Goal: Find specific page/section: Find specific page/section

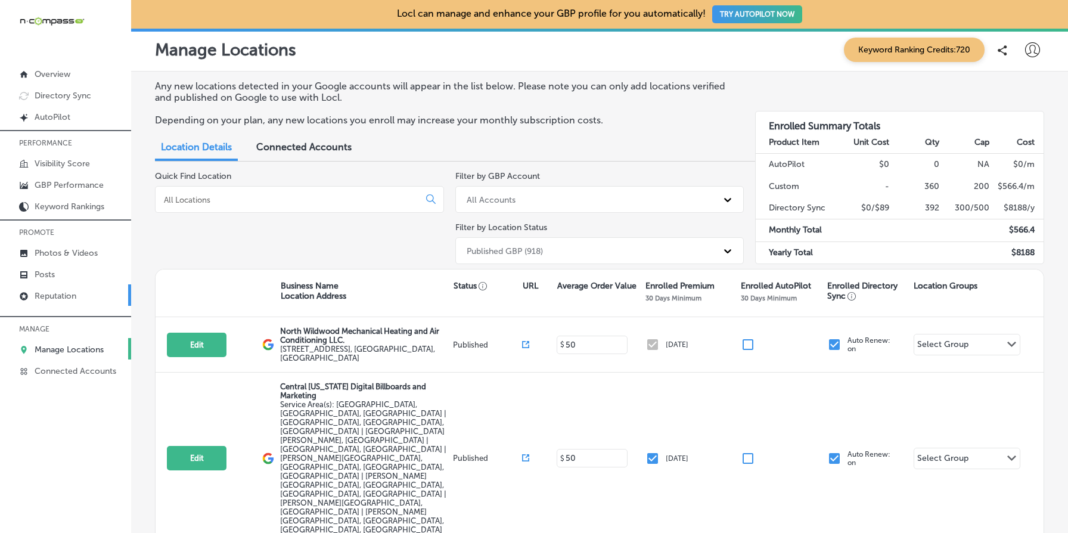
click at [72, 302] on link "Reputation" at bounding box center [65, 294] width 131 height 21
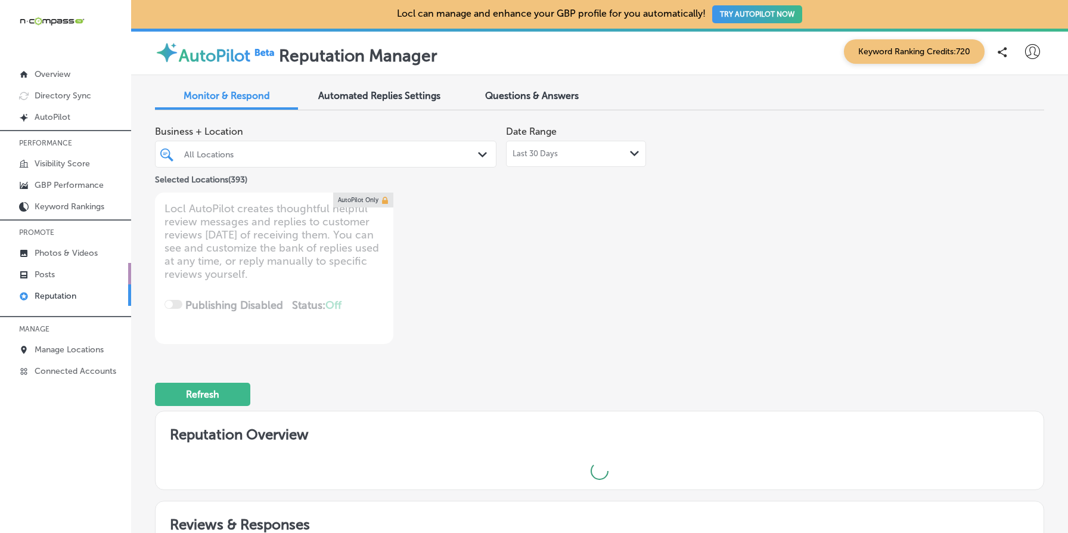
type textarea "x"
click at [81, 278] on link "Posts" at bounding box center [65, 273] width 131 height 21
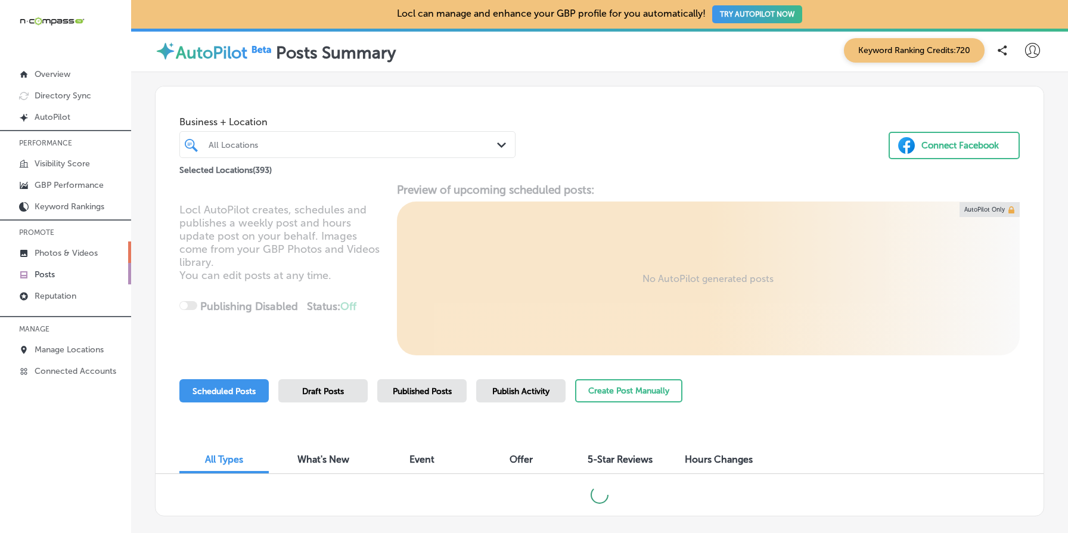
click at [67, 252] on p "Photos & Videos" at bounding box center [66, 253] width 63 height 10
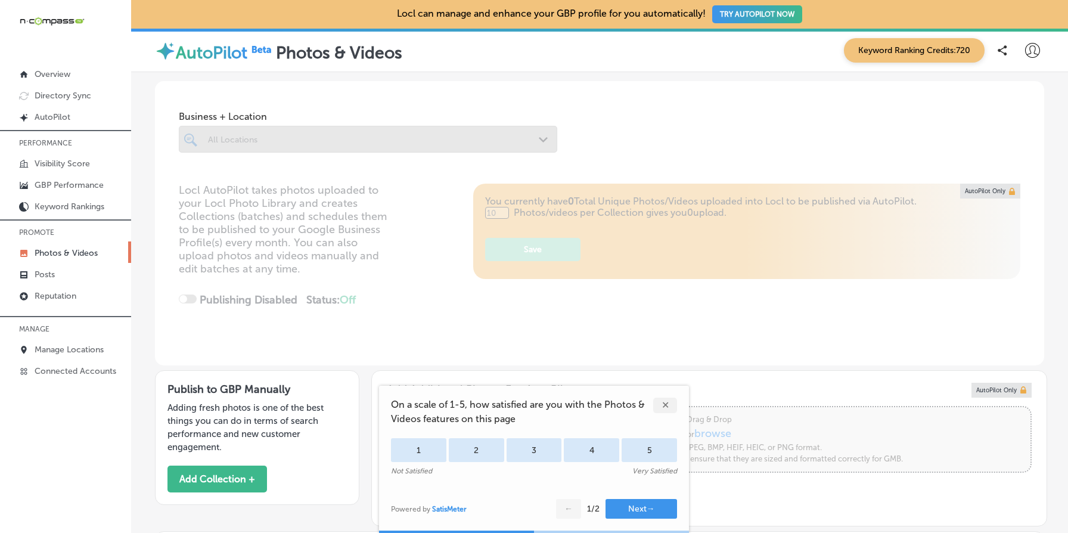
scroll to position [203, 0]
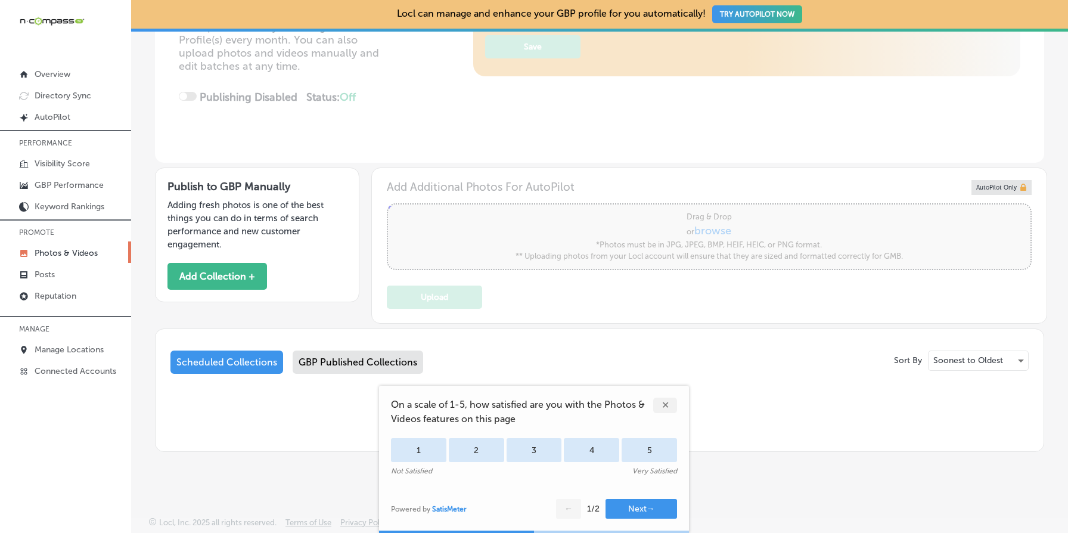
type input "5"
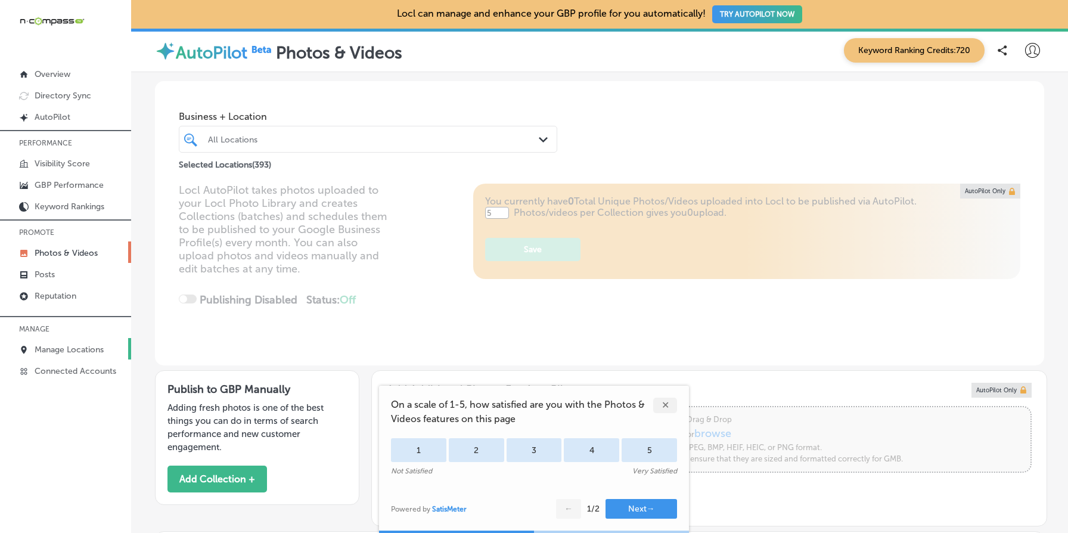
click at [72, 345] on p "Manage Locations" at bounding box center [69, 350] width 69 height 10
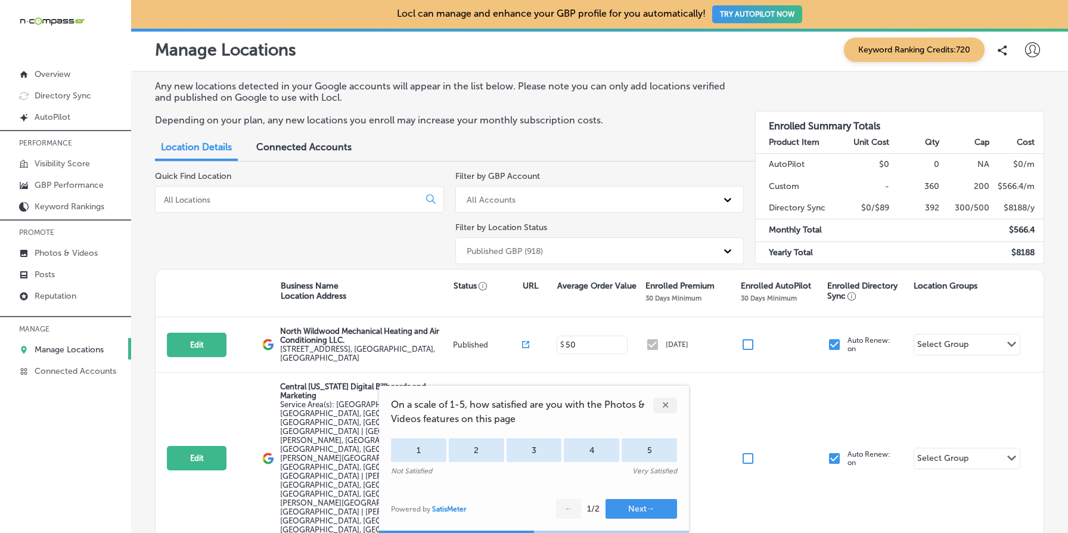
click at [664, 403] on div "✕" at bounding box center [665, 406] width 24 height 16
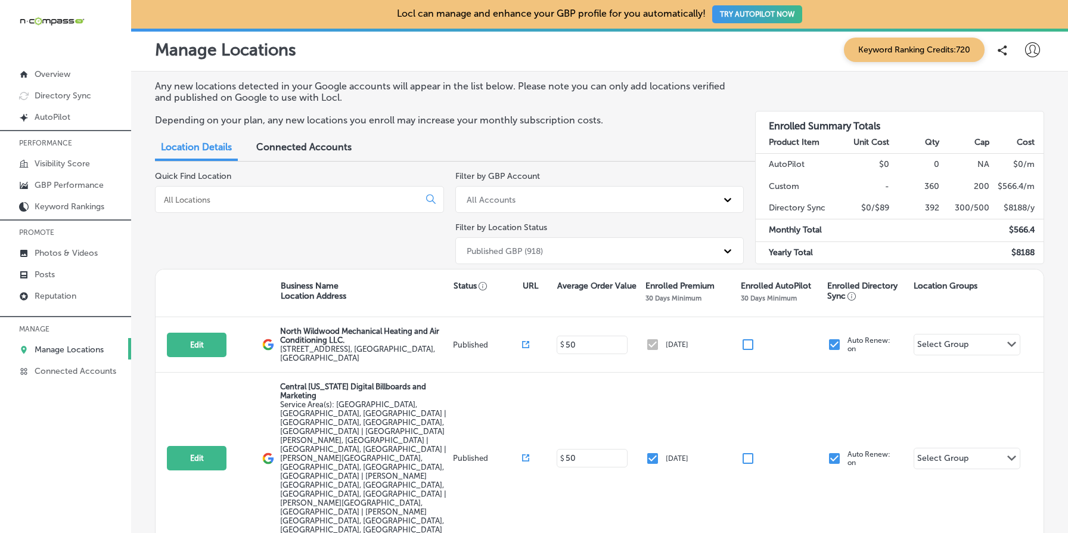
click at [619, 244] on div "Published GBP (918)" at bounding box center [589, 251] width 257 height 20
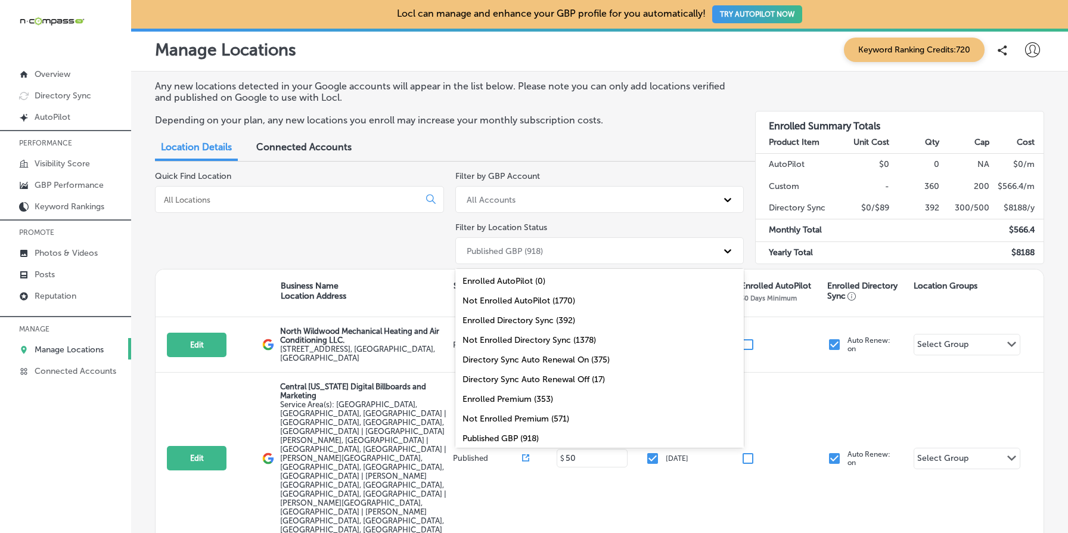
scroll to position [39, 0]
click at [507, 357] on div "Enrolled Premium (353)" at bounding box center [599, 361] width 289 height 20
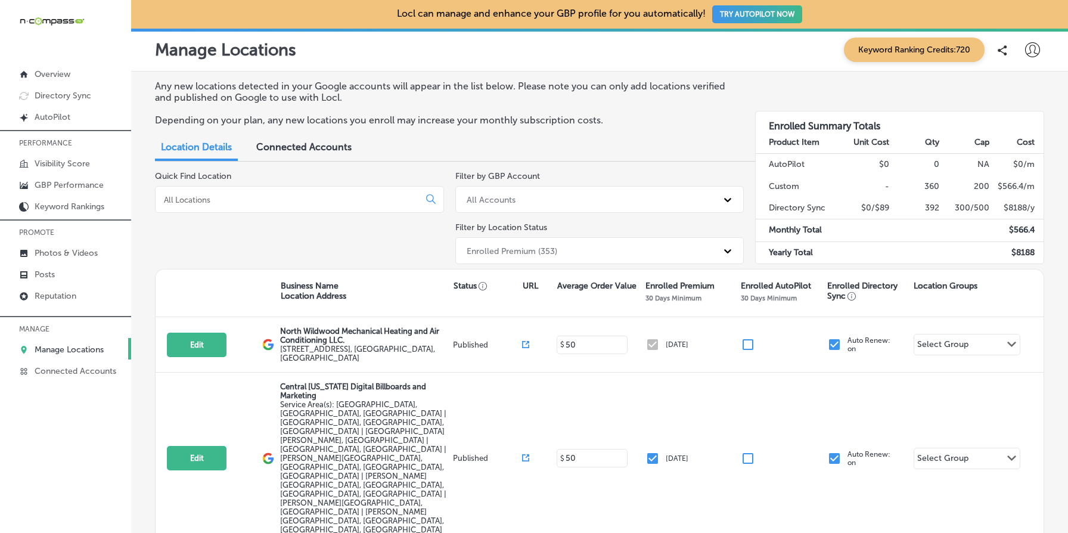
click at [653, 283] on p "Enrolled Premium" at bounding box center [680, 286] width 69 height 10
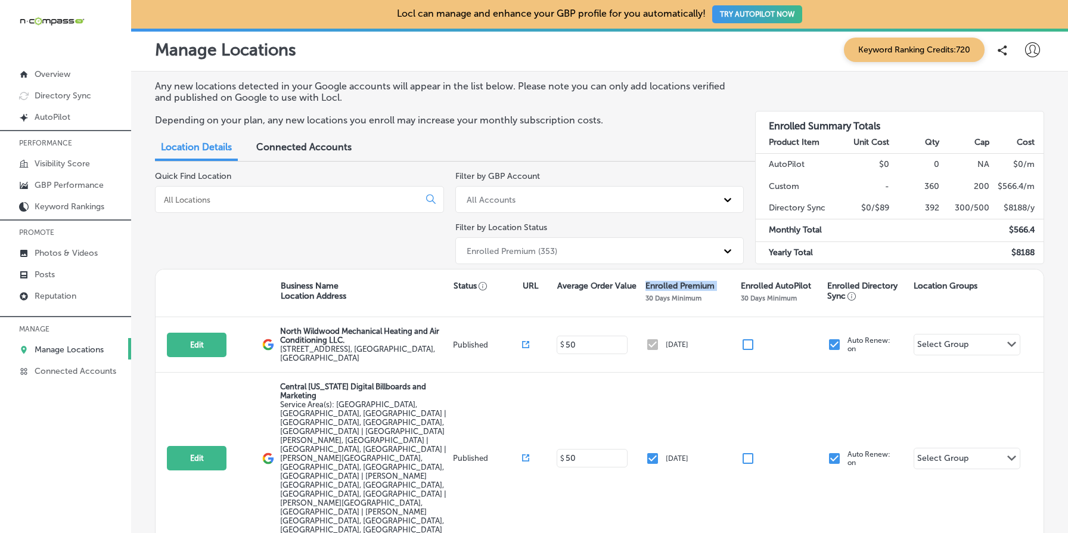
click at [653, 283] on p "Enrolled Premium" at bounding box center [680, 286] width 69 height 10
click at [641, 255] on div "Enrolled Premium (353)" at bounding box center [589, 251] width 257 height 20
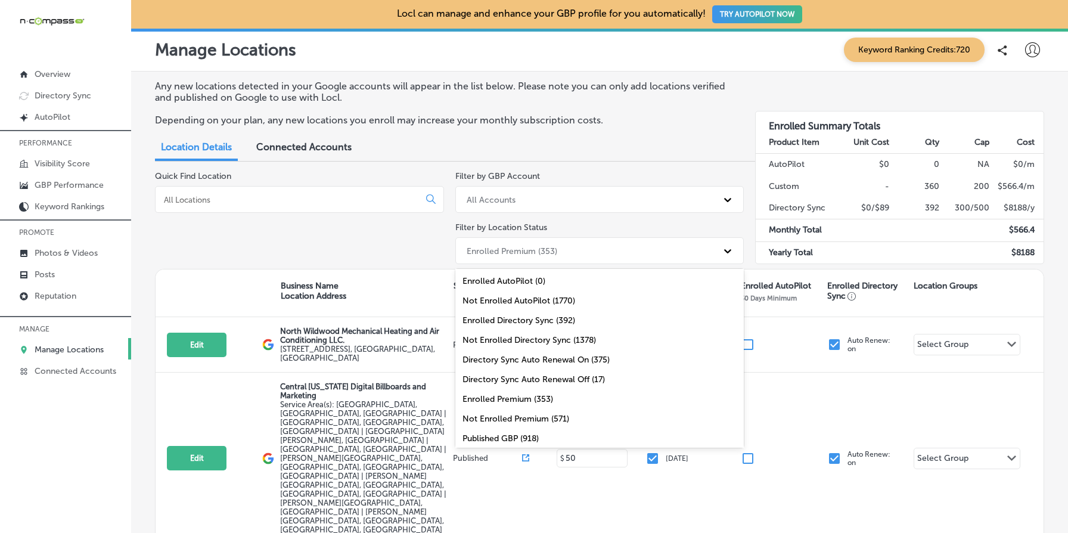
click at [257, 195] on input at bounding box center [290, 199] width 254 height 11
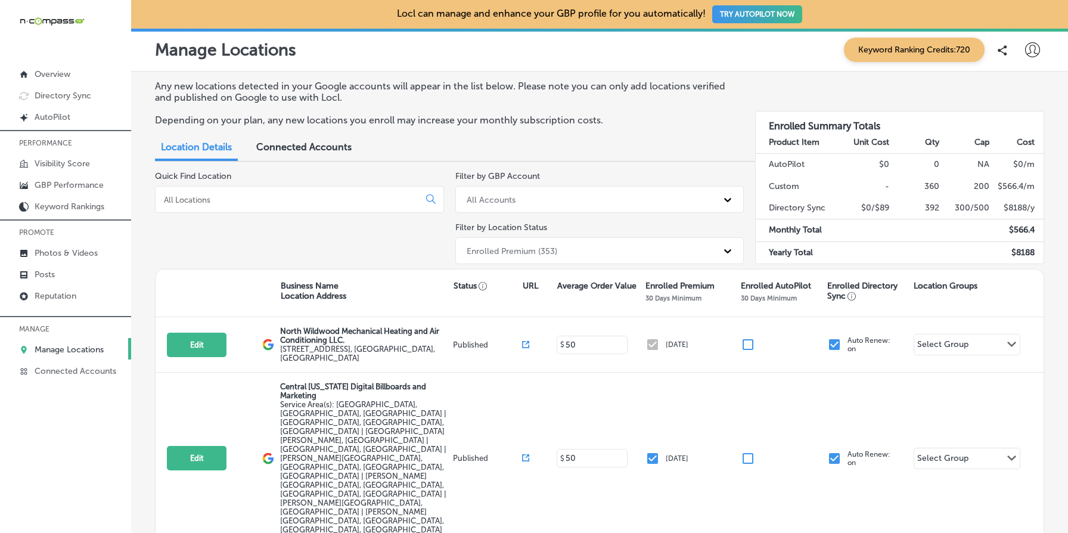
type input ";"
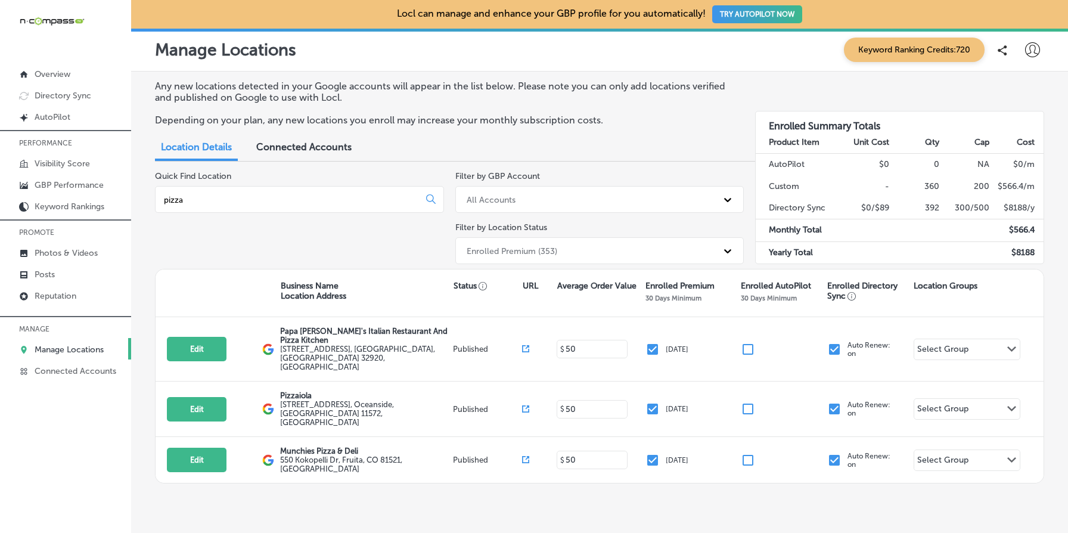
scroll to position [10, 0]
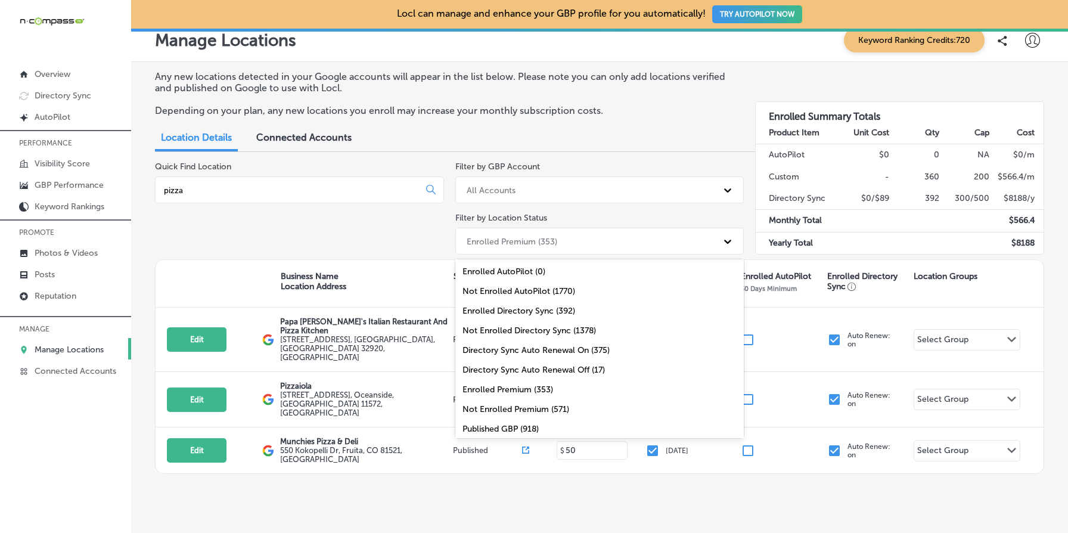
click at [527, 244] on div "Enrolled Premium (353)" at bounding box center [512, 241] width 91 height 10
click at [556, 421] on div "All Locations (1770)" at bounding box center [599, 430] width 289 height 20
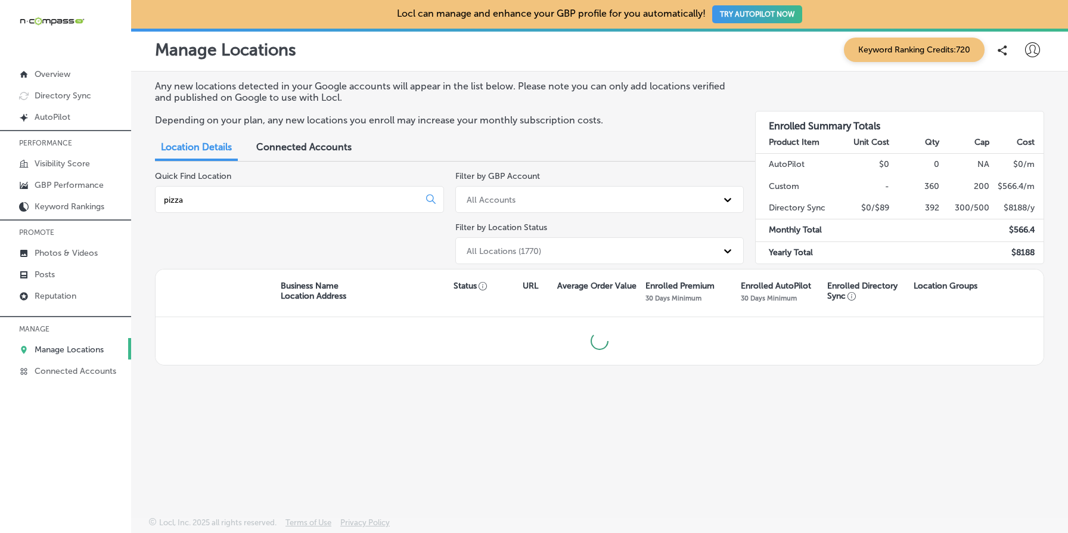
scroll to position [0, 0]
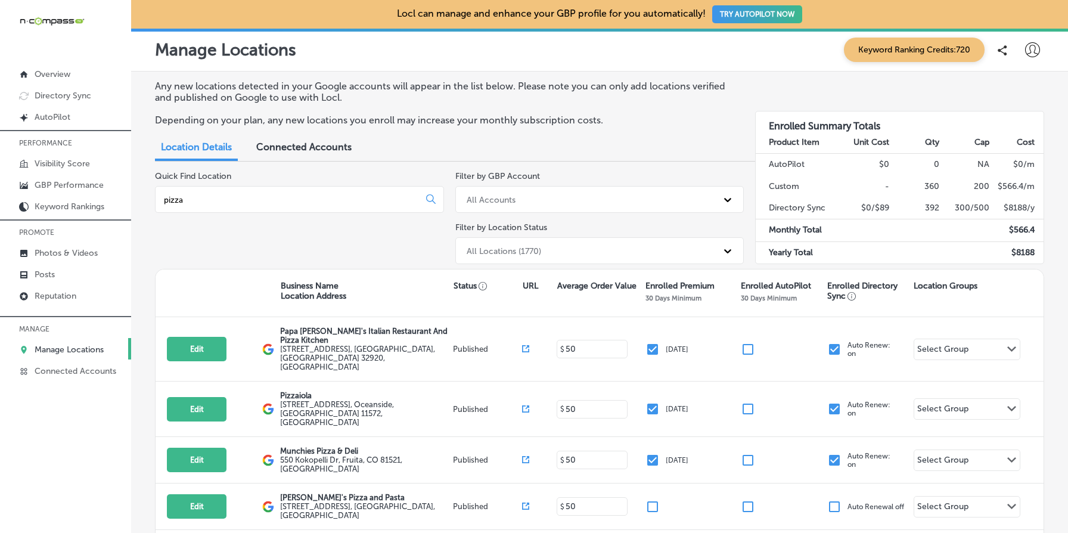
click at [259, 207] on div "pizza" at bounding box center [299, 199] width 289 height 27
click at [259, 202] on input "pizza" at bounding box center [290, 199] width 254 height 11
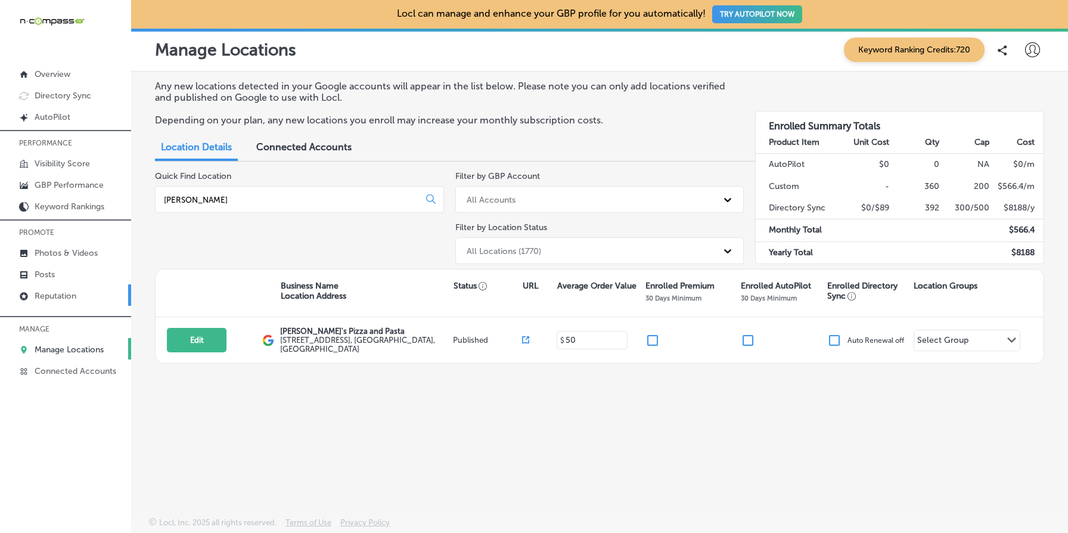
type input "[PERSON_NAME]"
click at [82, 293] on link "Reputation" at bounding box center [65, 294] width 131 height 21
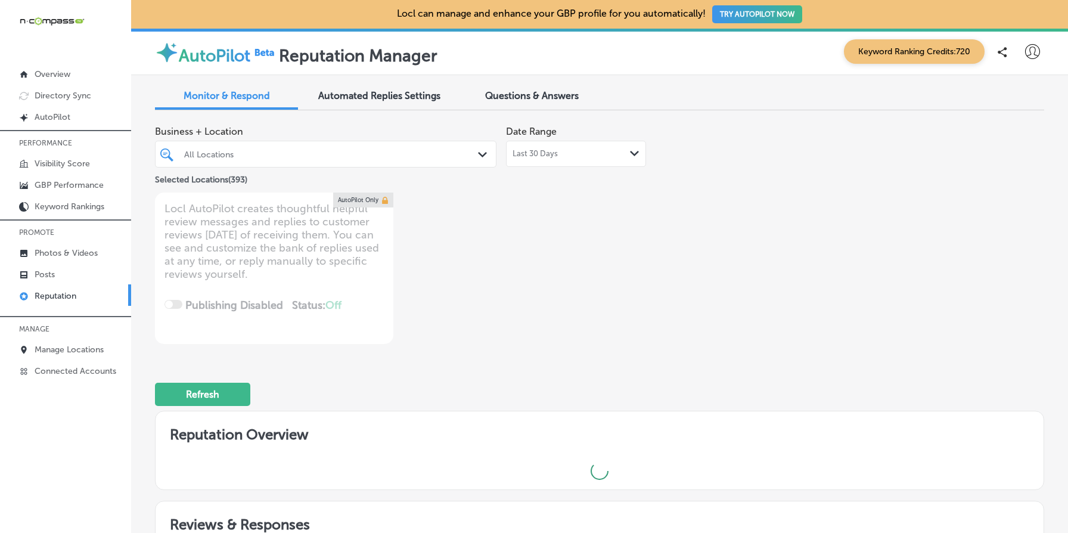
click at [278, 153] on div "All Locations" at bounding box center [331, 154] width 295 height 10
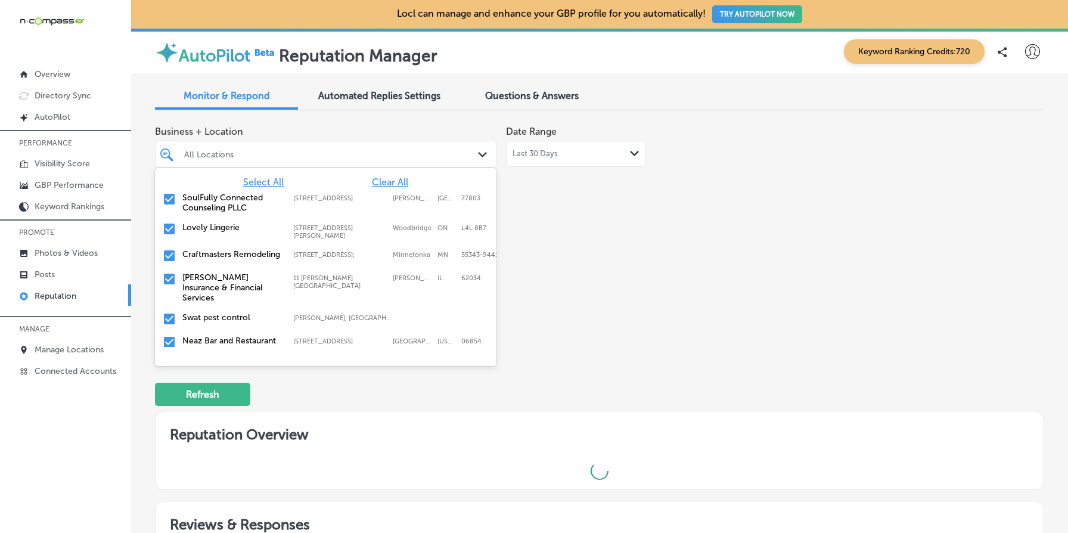
type textarea "x"
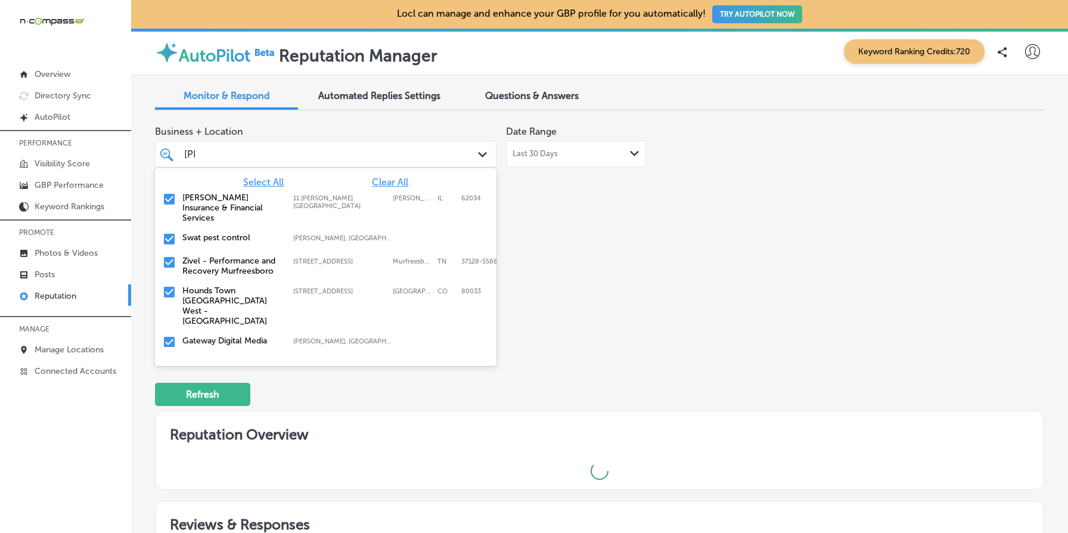
type input "[PERSON_NAME]"
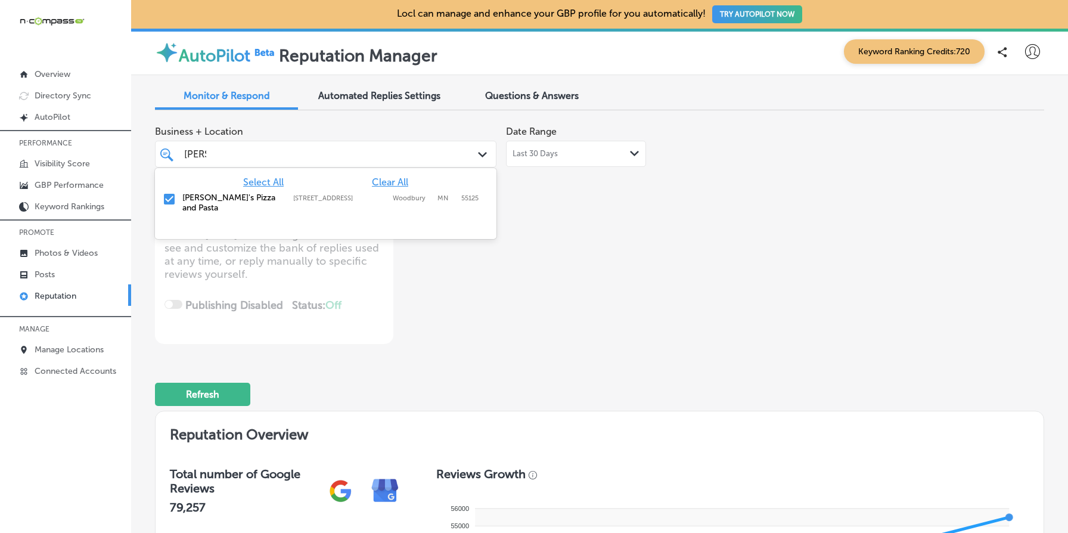
click at [392, 181] on span "Clear All" at bounding box center [390, 181] width 36 height 11
type textarea "x"
type input "[PERSON_NAME]"
click at [499, 314] on div "Business + Location option [STREET_ADDRESS]. 2 results available for search ter…" at bounding box center [422, 232] width 534 height 224
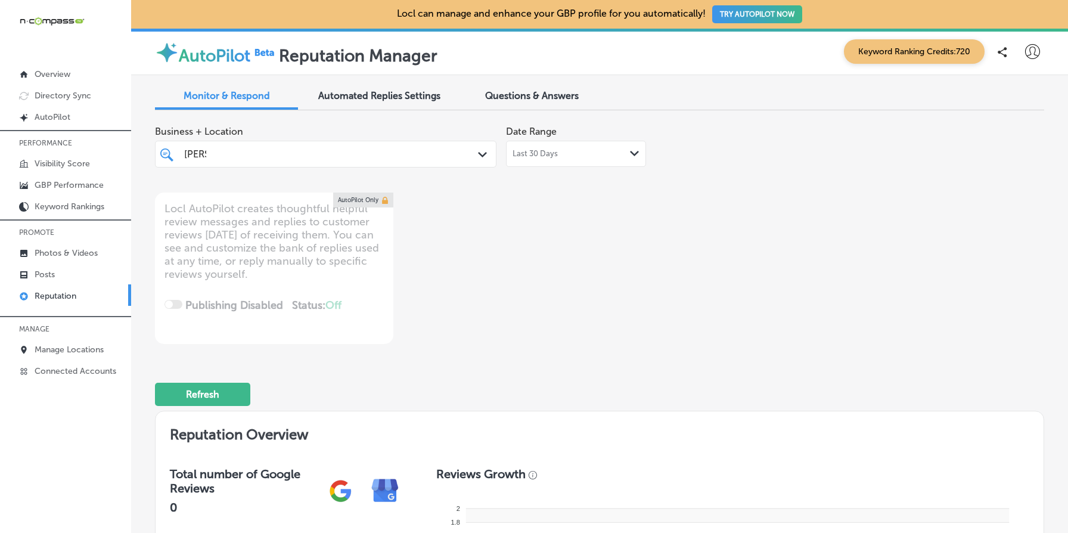
click at [225, 173] on div at bounding box center [326, 177] width 342 height 19
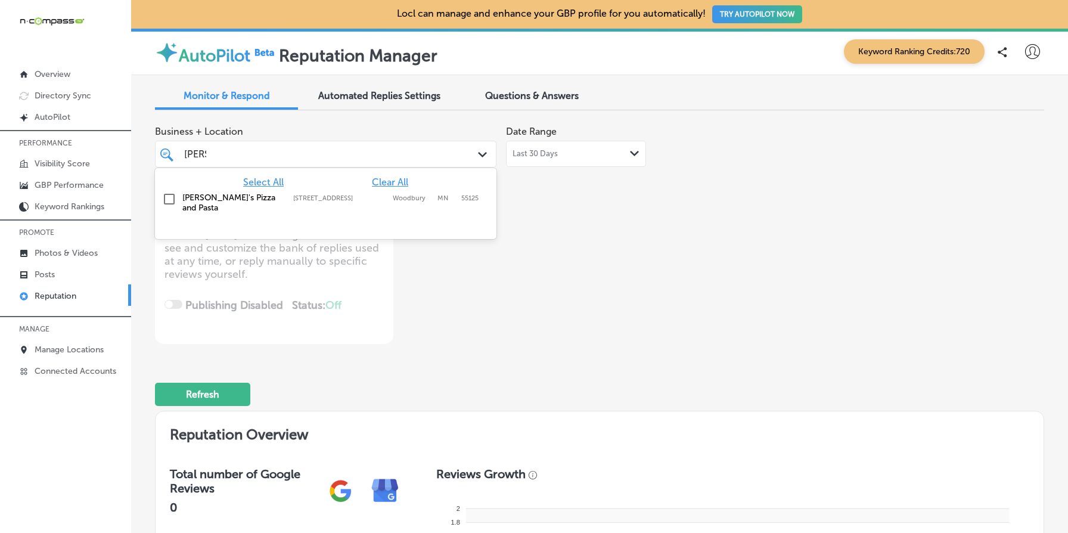
click at [244, 156] on div "[PERSON_NAME]" at bounding box center [311, 154] width 257 height 16
click at [397, 185] on span "Clear All" at bounding box center [390, 181] width 36 height 11
click at [204, 199] on label "[PERSON_NAME]'s Pizza and Pasta" at bounding box center [231, 203] width 99 height 20
click at [699, 264] on div "Business + Location option [STREET_ADDRESS]. option [STREET_ADDRESS]. 2 results…" at bounding box center [599, 232] width 889 height 224
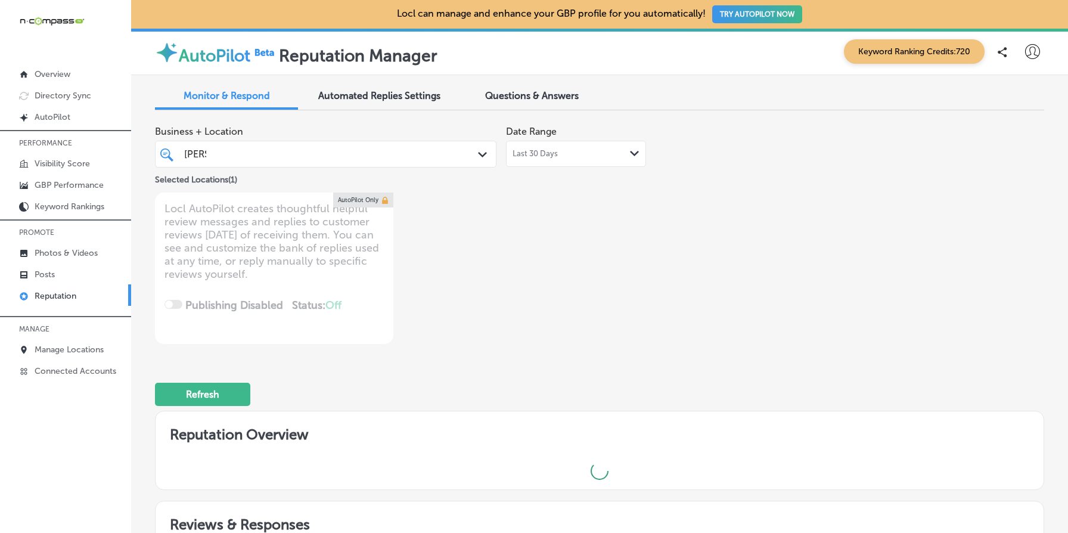
type textarea "x"
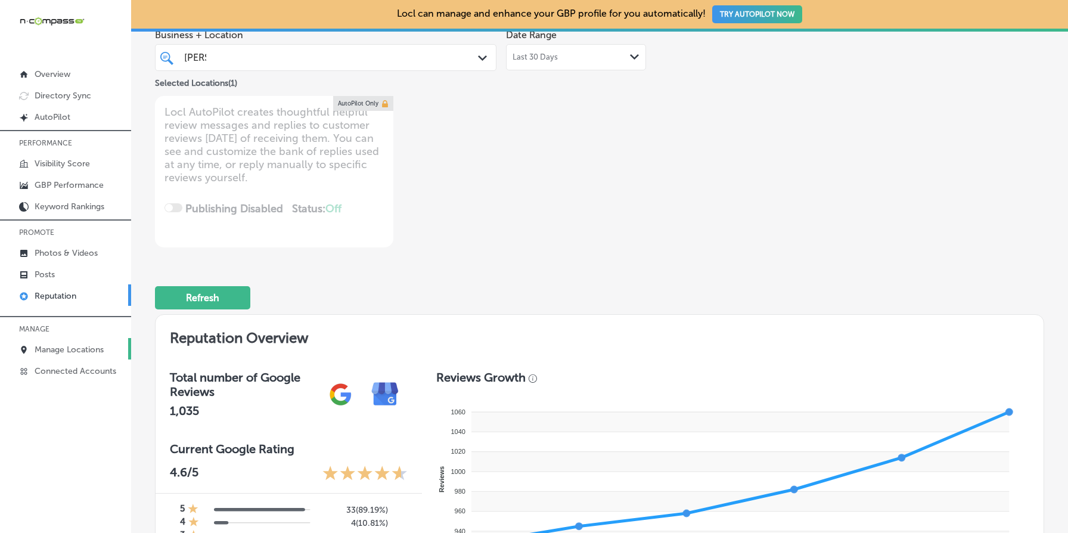
scroll to position [69, 0]
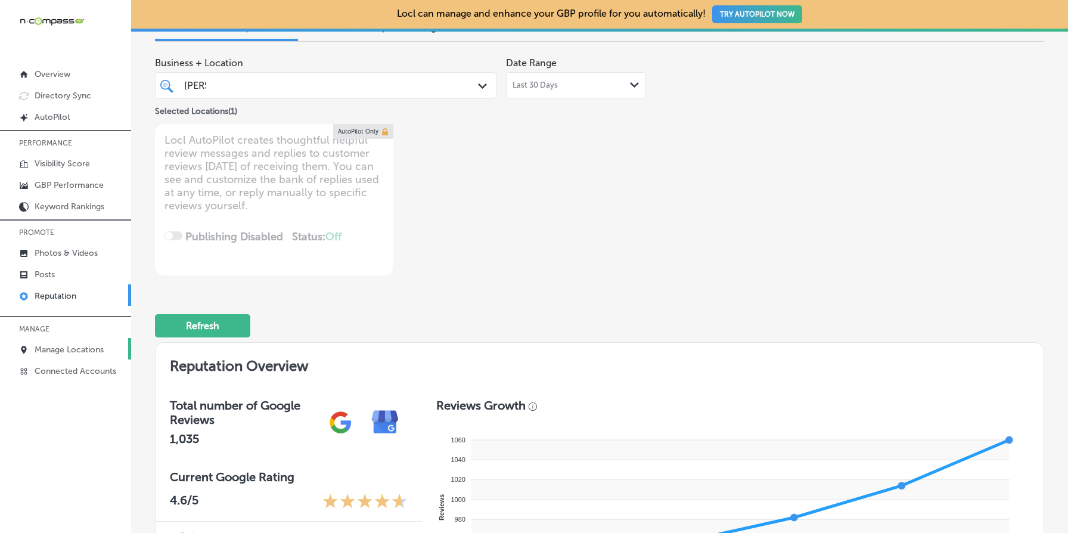
click at [69, 349] on p "Manage Locations" at bounding box center [69, 350] width 69 height 10
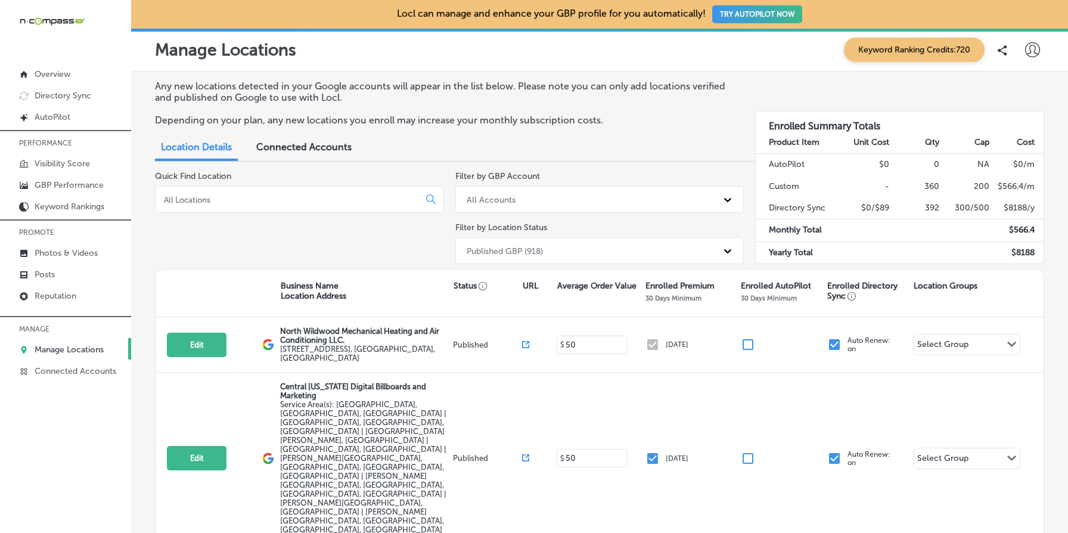
click at [305, 235] on div "Quick Find Location" at bounding box center [299, 220] width 289 height 98
